Goal: Book appointment/travel/reservation

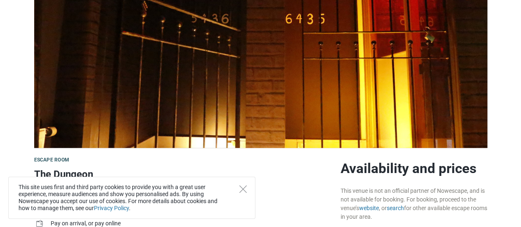
scroll to position [247, 0]
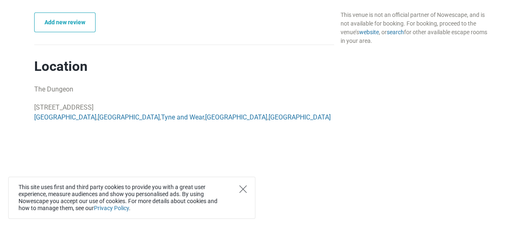
click at [241, 188] on icon "Close" at bounding box center [242, 188] width 7 height 7
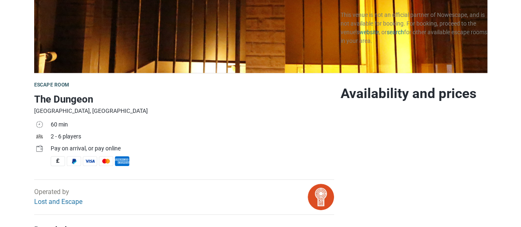
scroll to position [330, 0]
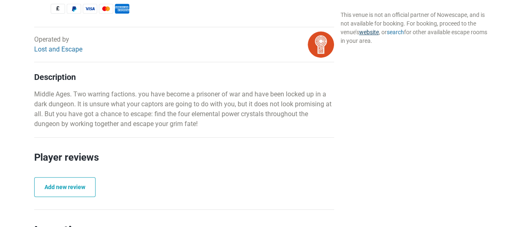
click at [376, 32] on link "website" at bounding box center [369, 32] width 20 height 7
click at [402, 34] on link "search" at bounding box center [394, 32] width 17 height 7
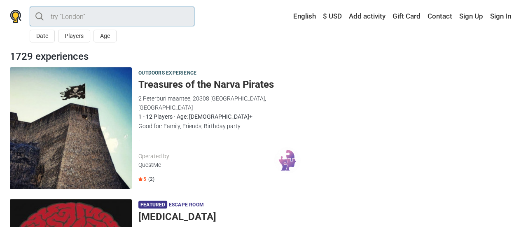
click at [115, 18] on input "search" at bounding box center [112, 17] width 165 height 20
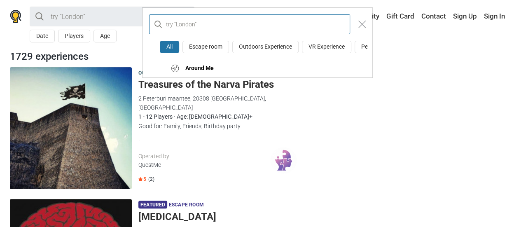
click at [215, 19] on input "text" at bounding box center [249, 24] width 201 height 20
type input "[GEOGRAPHIC_DATA]"
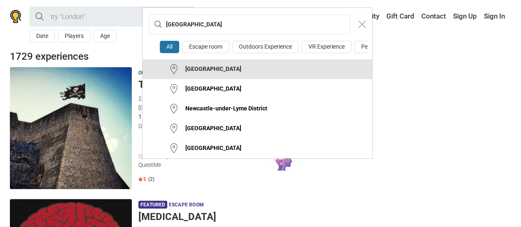
click at [243, 79] on button "[GEOGRAPHIC_DATA]" at bounding box center [258, 69] width 230 height 20
type input "[GEOGRAPHIC_DATA]"
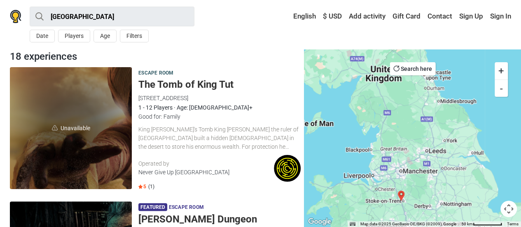
scroll to position [41, 0]
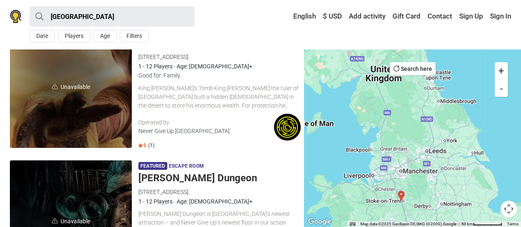
click at [205, 178] on h5 "[PERSON_NAME] Dungeon" at bounding box center [219, 178] width 162 height 12
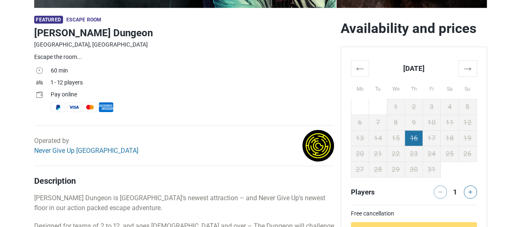
scroll to position [288, 0]
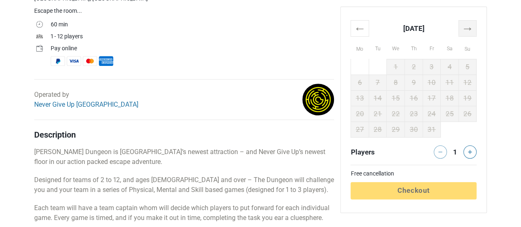
click at [471, 30] on th "→" at bounding box center [468, 28] width 18 height 16
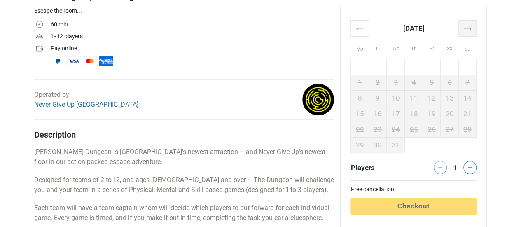
click at [471, 30] on th "→" at bounding box center [468, 28] width 18 height 16
